Goal: Find contact information: Find contact information

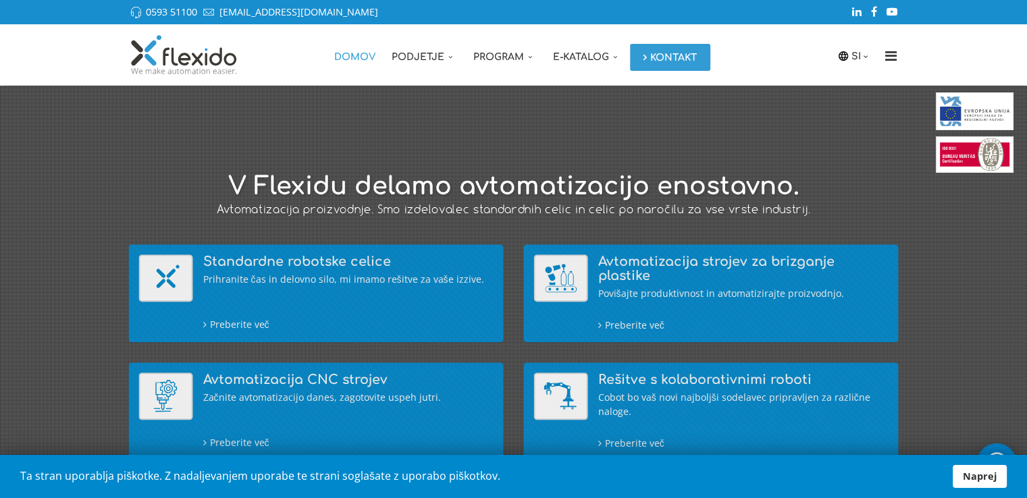
click at [673, 63] on link "Kontakt" at bounding box center [670, 57] width 80 height 27
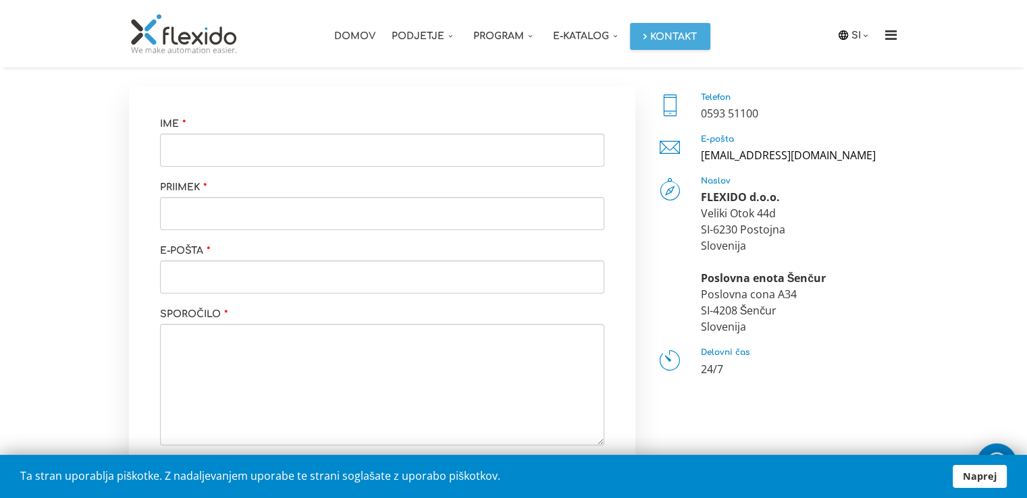
scroll to position [205, 0]
click at [711, 115] on div "0593 51100" at bounding box center [800, 113] width 198 height 16
copy div "0593 51100"
